Goal: Information Seeking & Learning: Learn about a topic

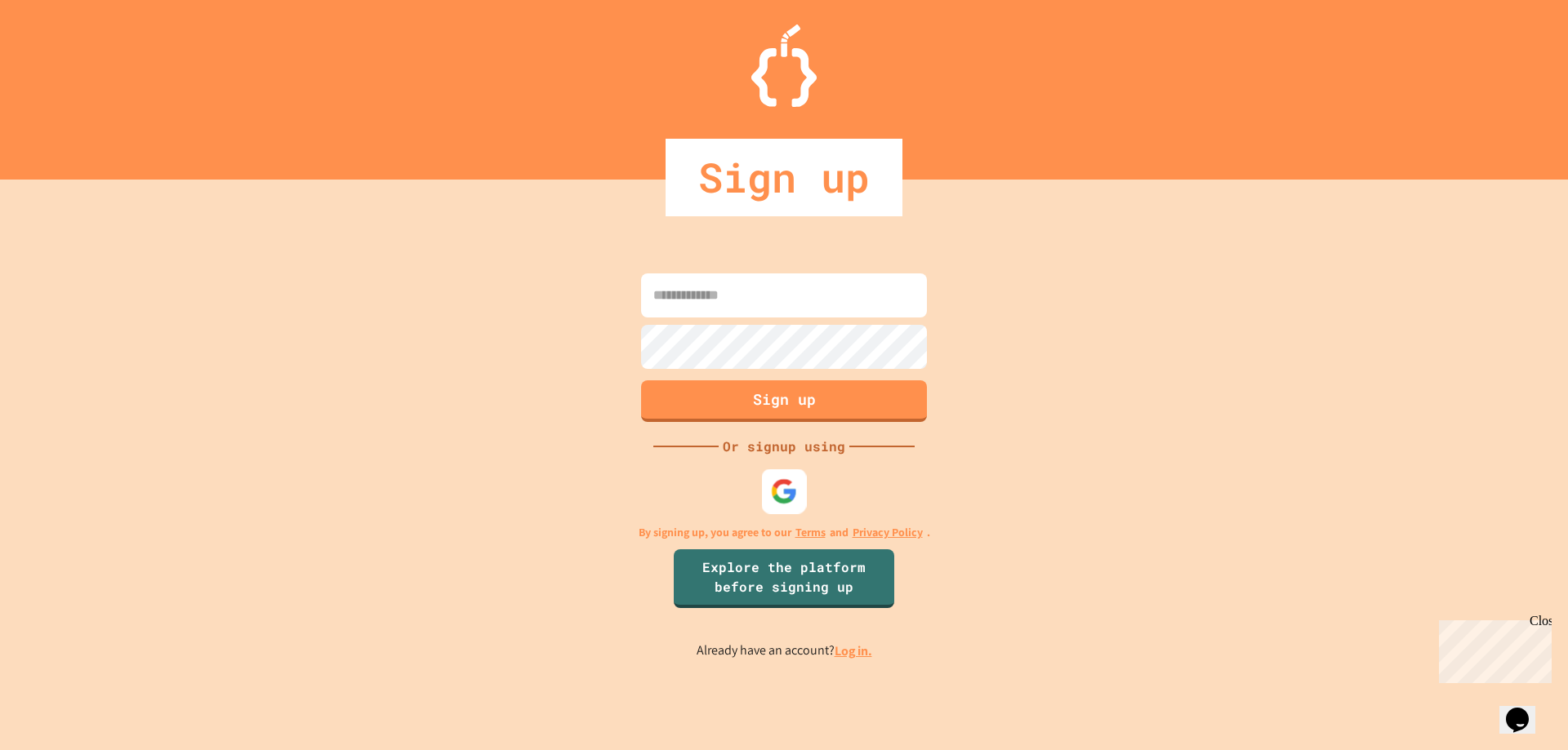
click at [796, 497] on img at bounding box center [784, 491] width 27 height 27
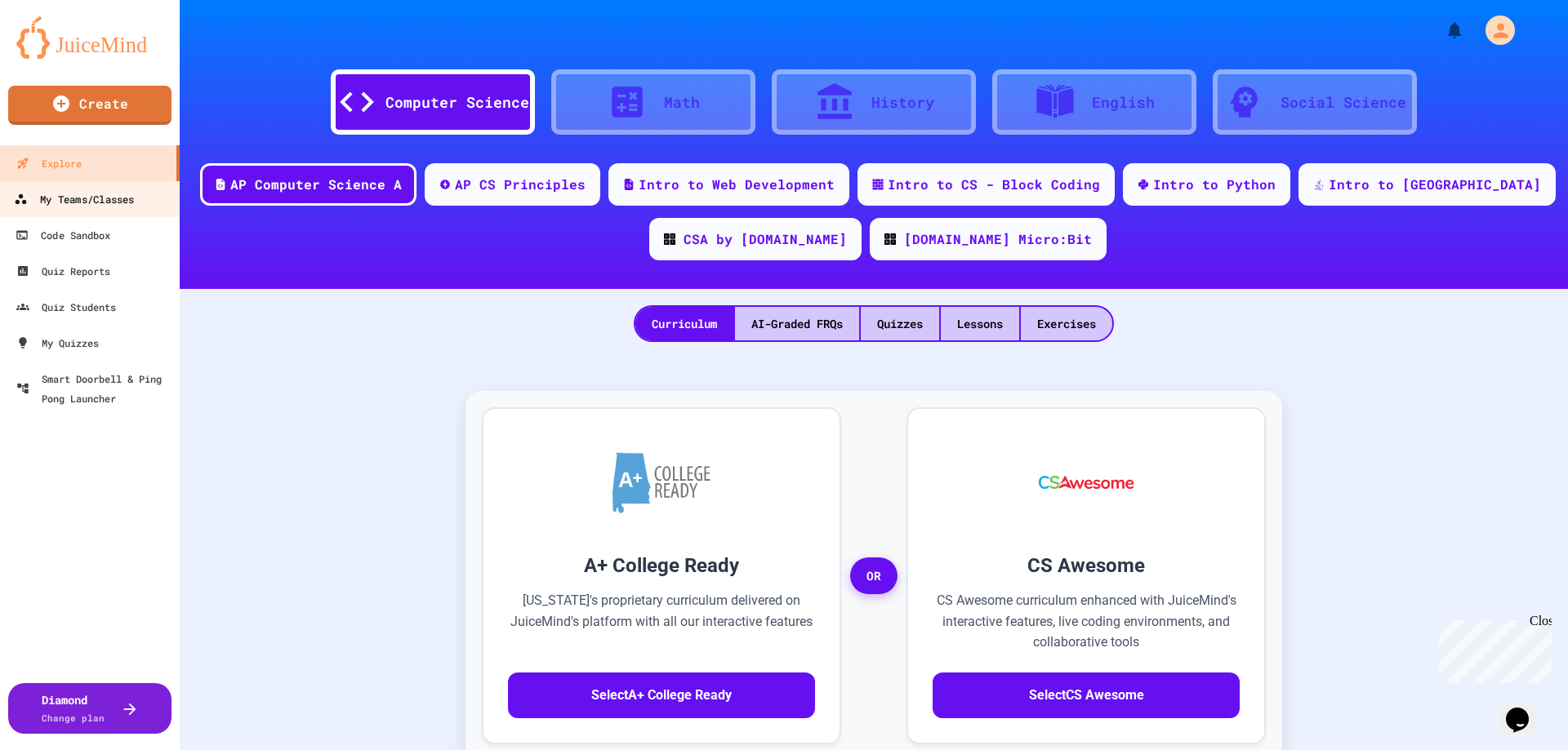
click at [76, 192] on div "My Teams/Classes" at bounding box center [74, 199] width 120 height 21
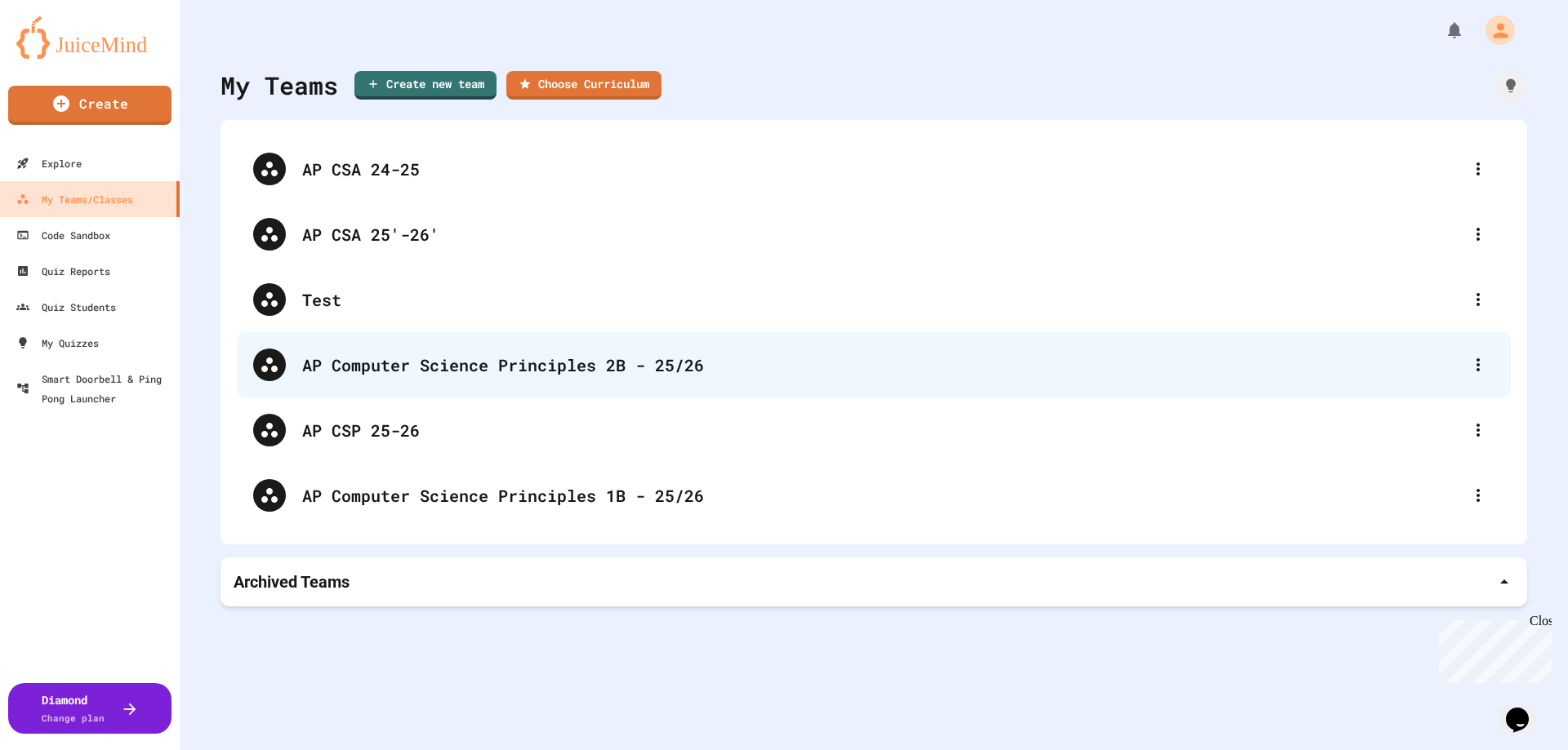
click at [513, 355] on div "AP Computer Science Principles 2B - 25/26" at bounding box center [881, 365] width 1159 height 24
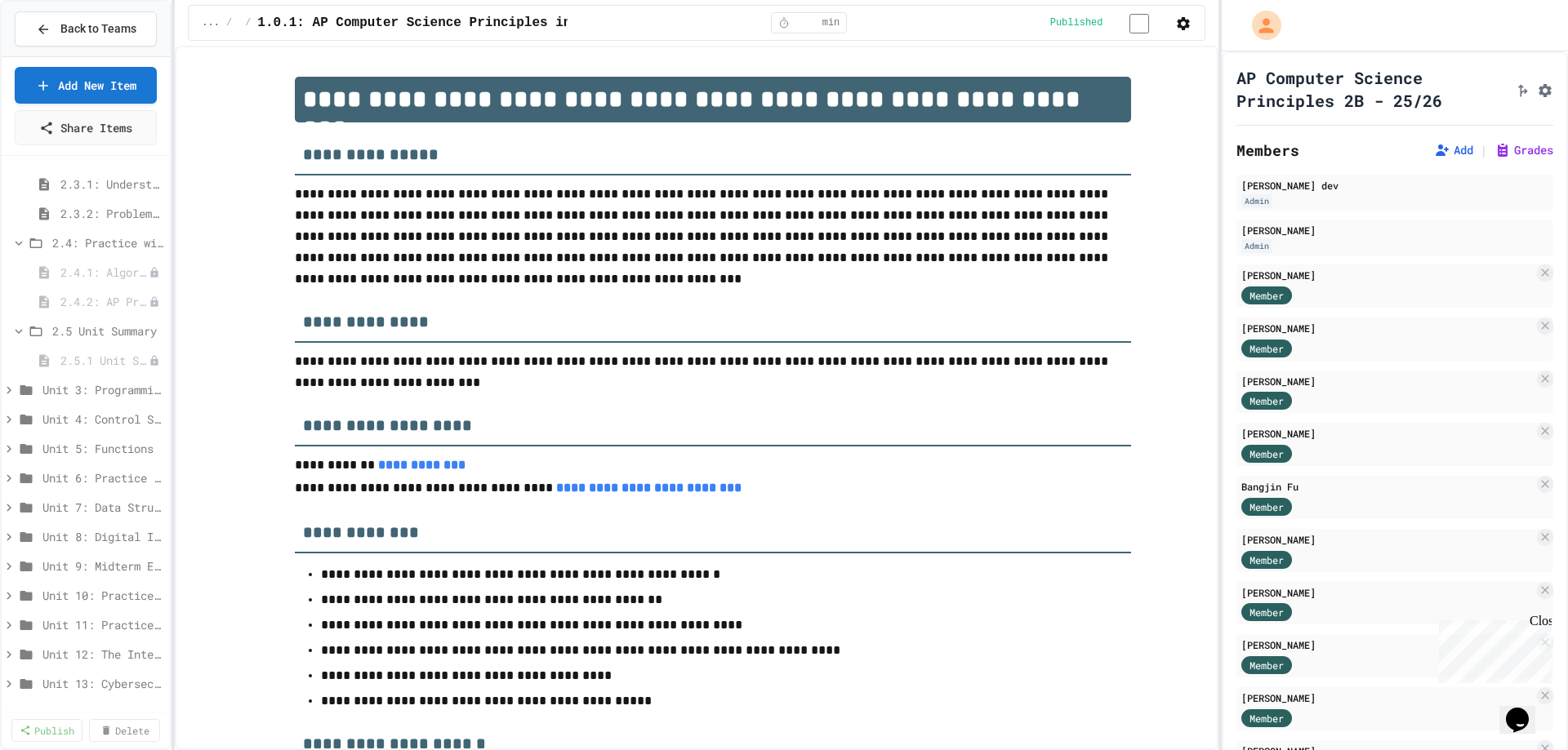
scroll to position [409, 0]
click at [95, 215] on span "2.3.1: Understanding Games with Flowcharts" at bounding box center [103, 213] width 86 height 17
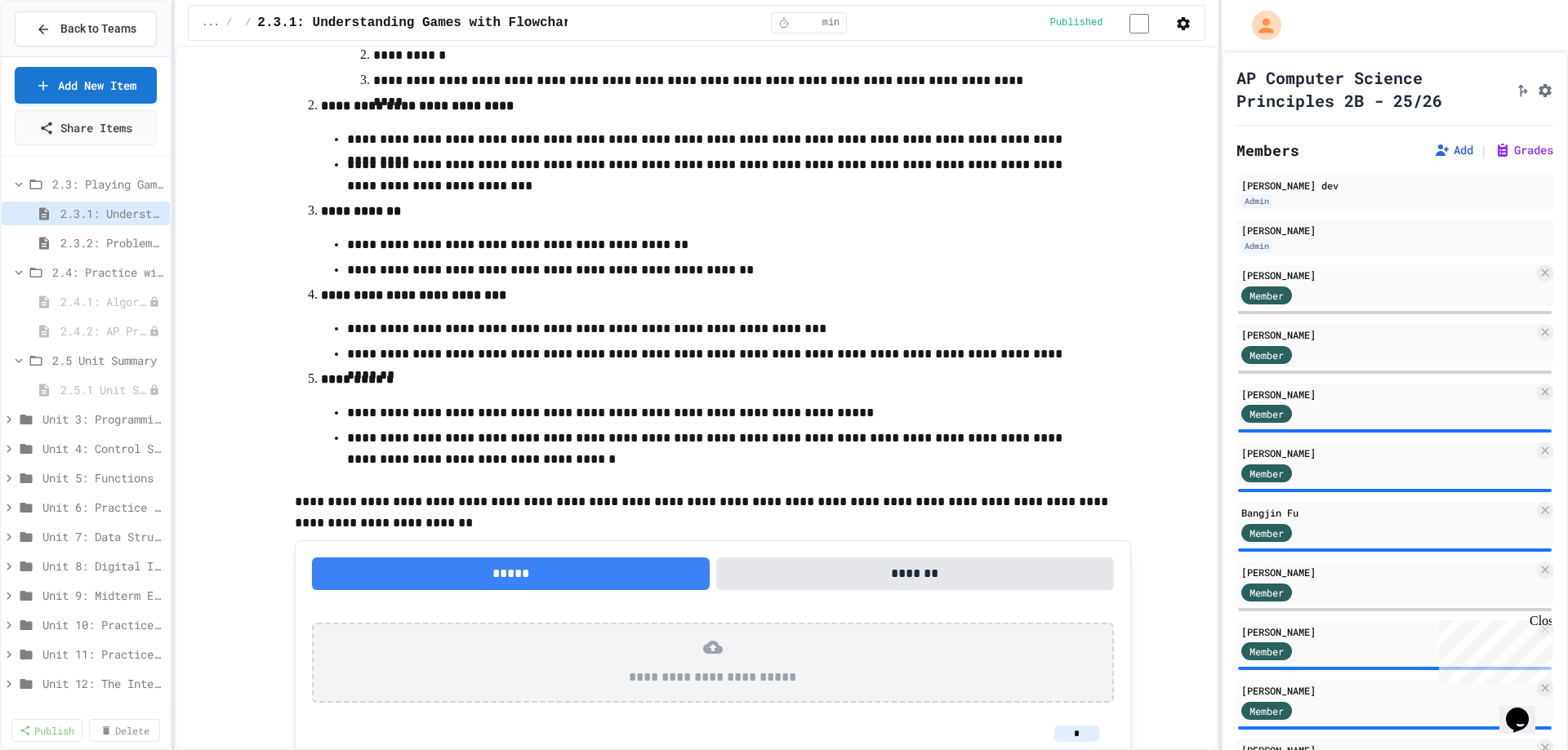
scroll to position [498, 0]
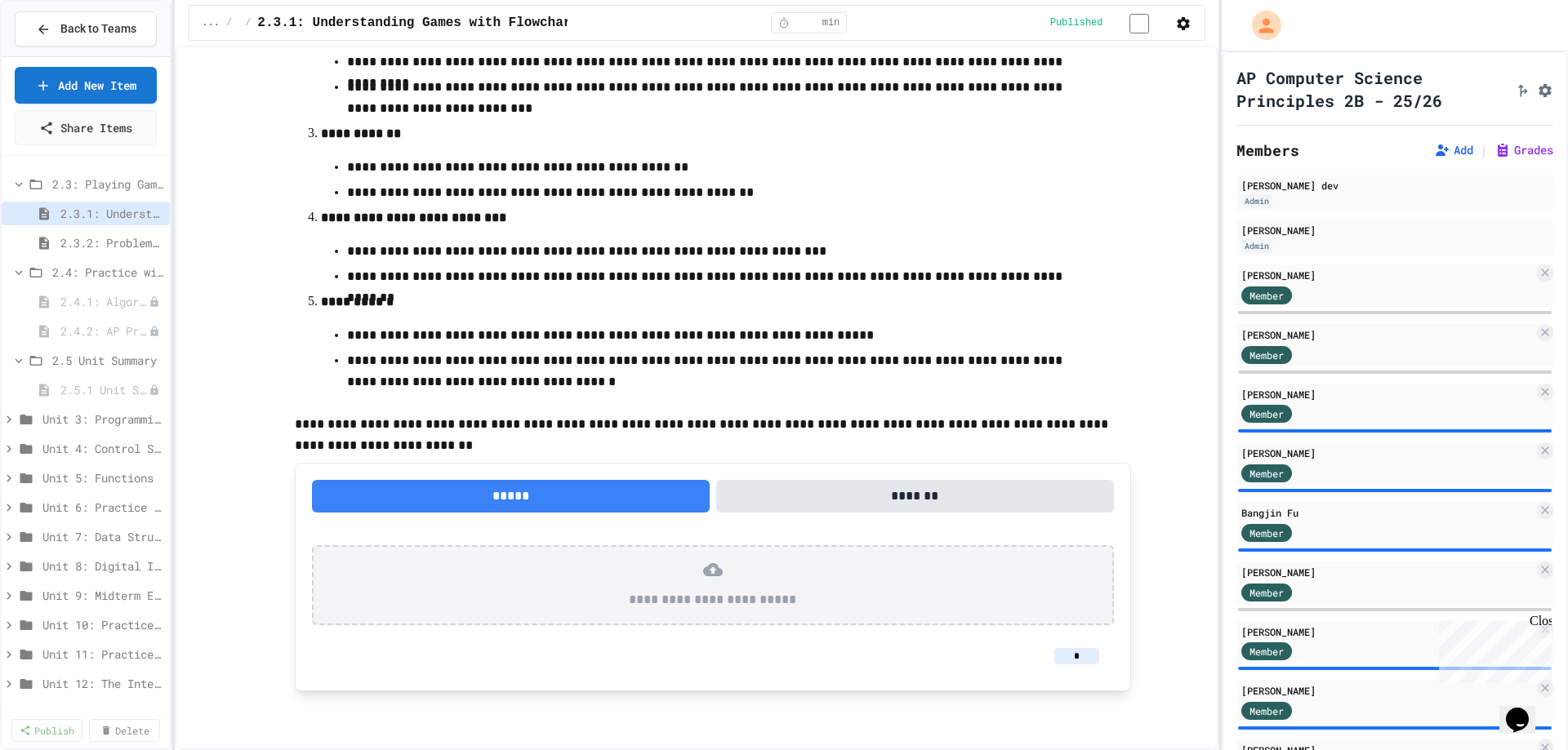
drag, startPoint x: 1069, startPoint y: 651, endPoint x: 1085, endPoint y: 650, distance: 16.0
click at [1085, 650] on input "*" at bounding box center [1077, 657] width 45 height 16
type input "**"
click at [1131, 644] on div "**********" at bounding box center [712, 155] width 981 height 1127
click at [76, 329] on span "2.4.2: AP Practice Questions" at bounding box center [96, 331] width 72 height 17
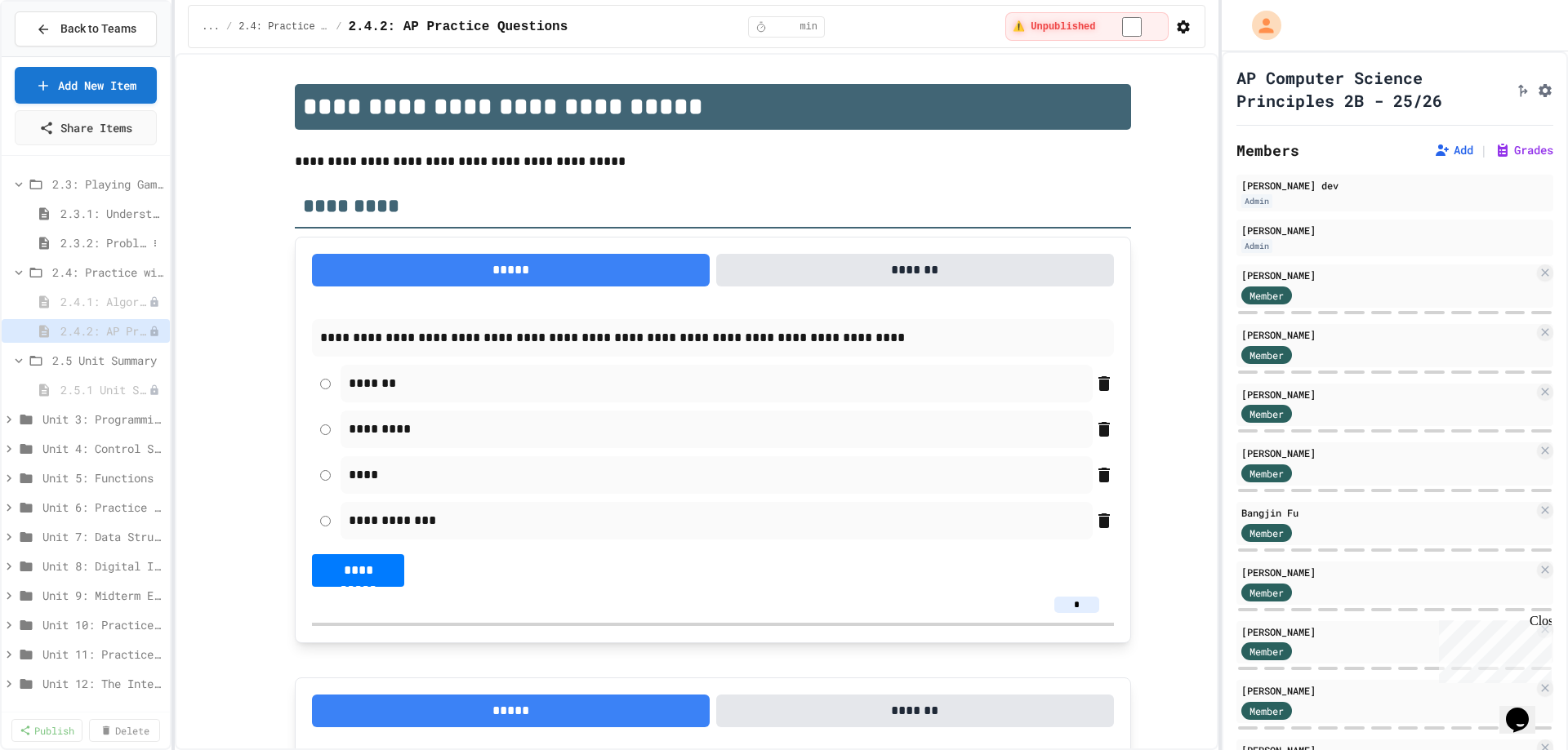
click at [75, 243] on span "2.3.2: Problem Solving Reflection" at bounding box center [103, 243] width 86 height 17
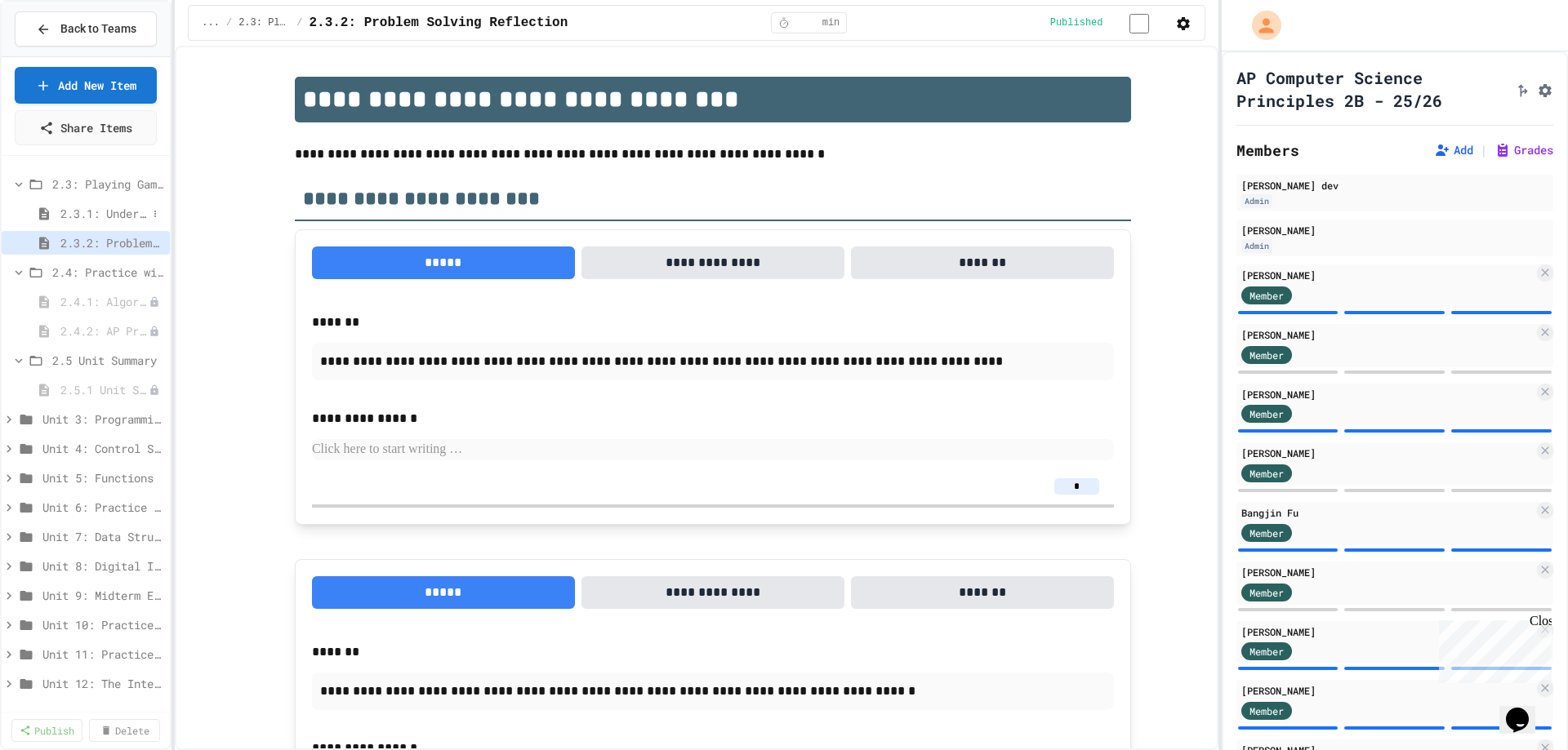
click at [77, 214] on span "2.3.1: Understanding Games with Flowcharts" at bounding box center [103, 213] width 86 height 17
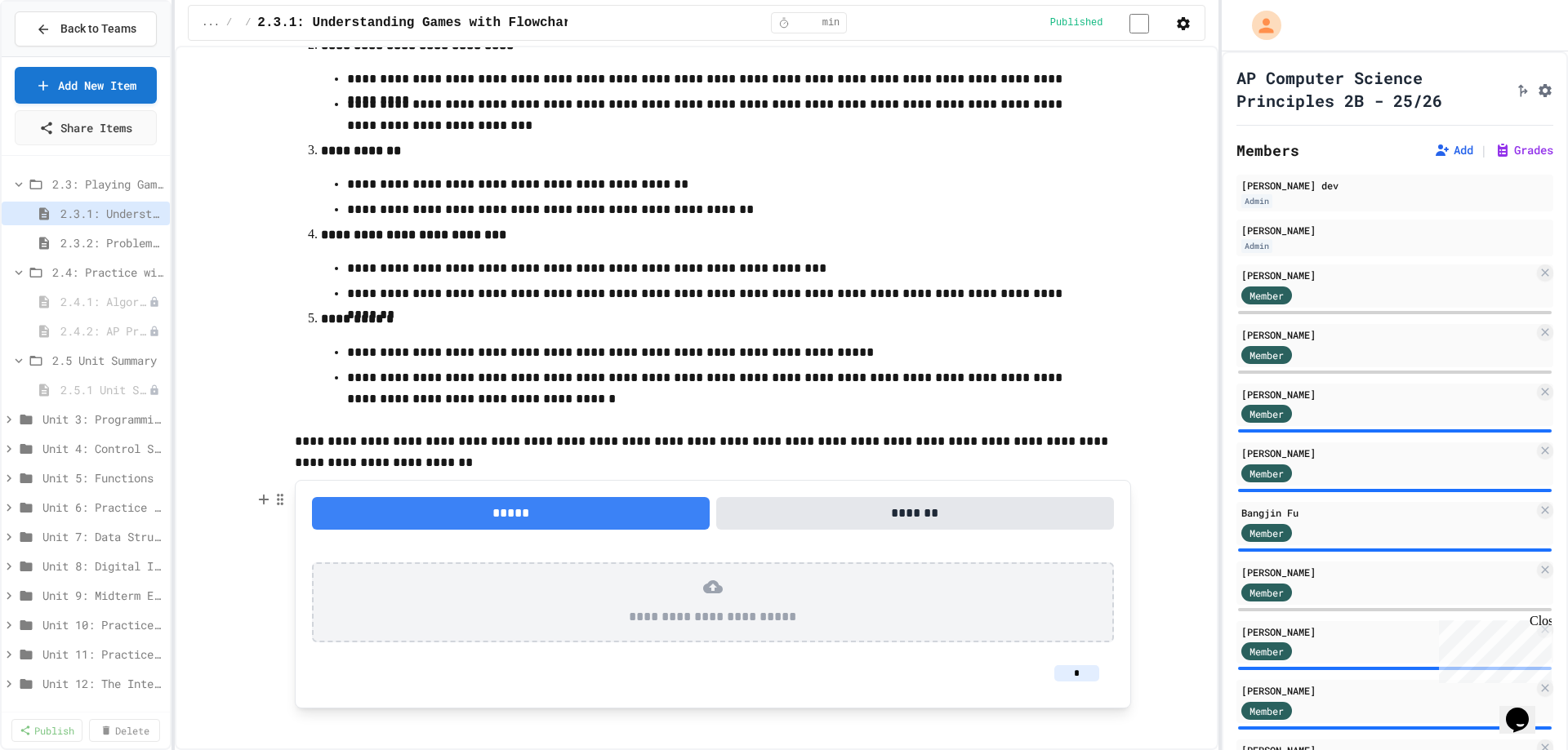
scroll to position [498, 0]
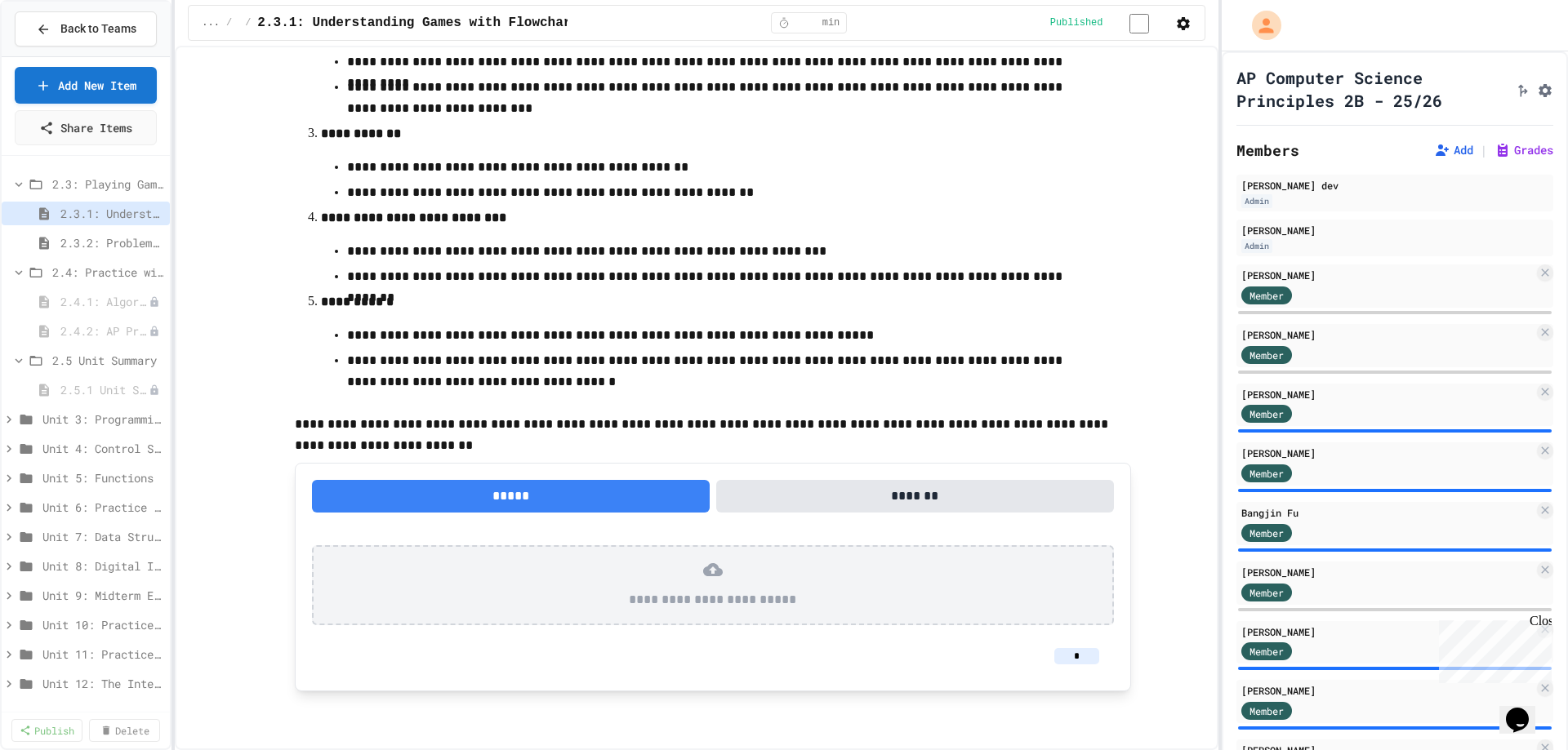
click at [1528, 708] on icon "Chat widget" at bounding box center [1516, 719] width 22 height 24
